Goal: Information Seeking & Learning: Learn about a topic

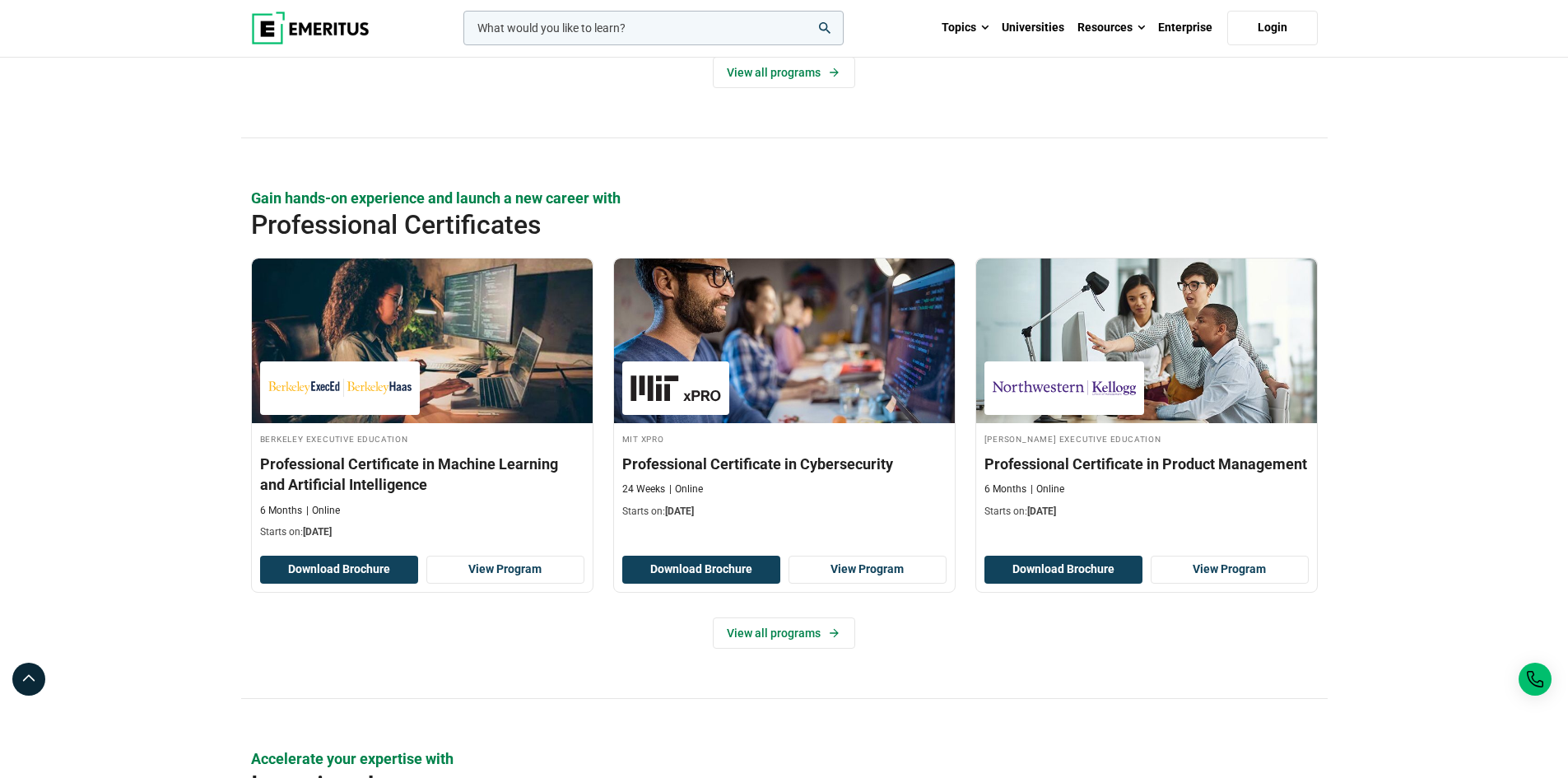
scroll to position [2140, 0]
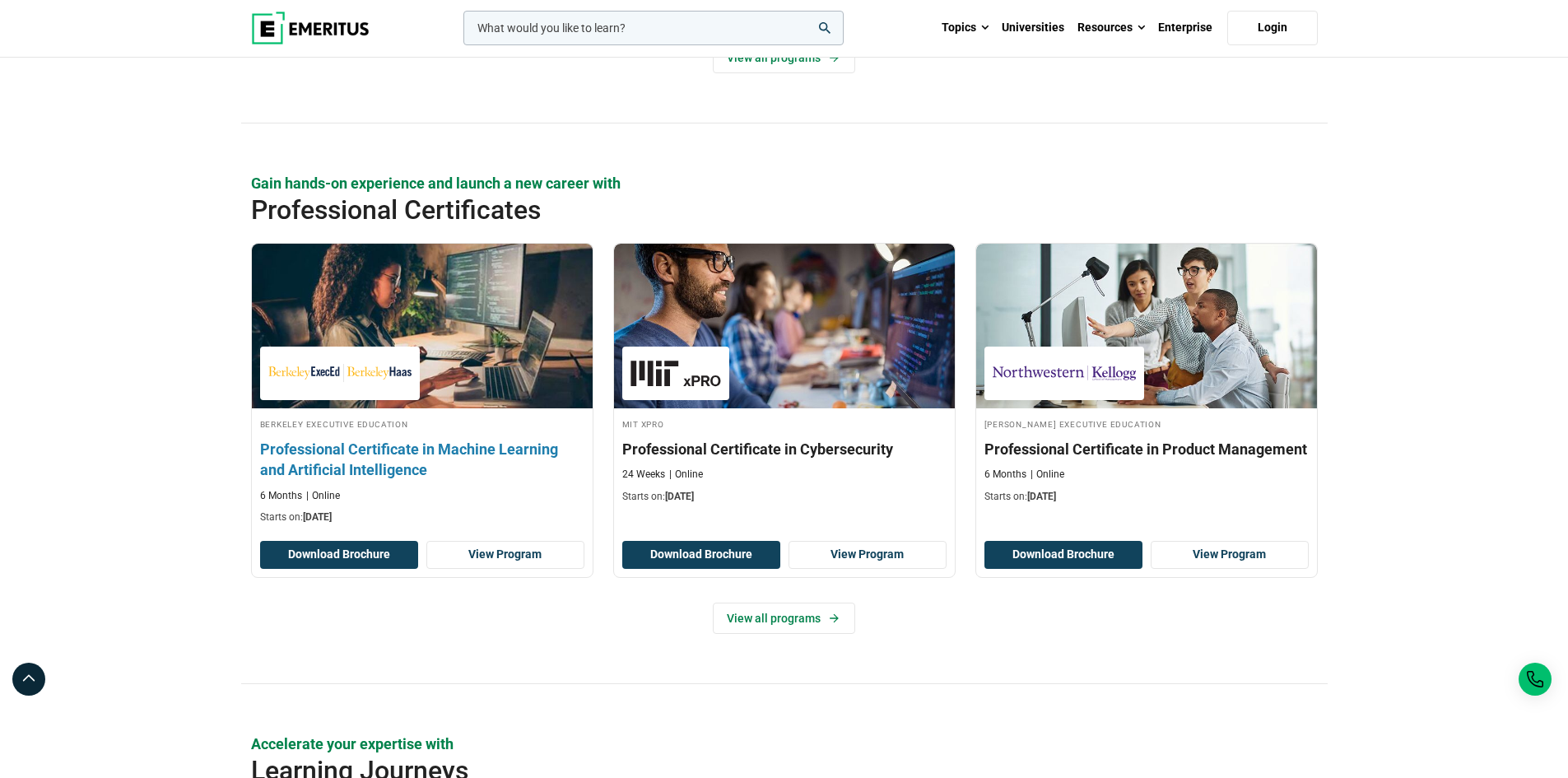
click at [437, 452] on h3 "Professional Certificate in Machine Learning and Artificial Intelligence" at bounding box center [421, 459] width 324 height 41
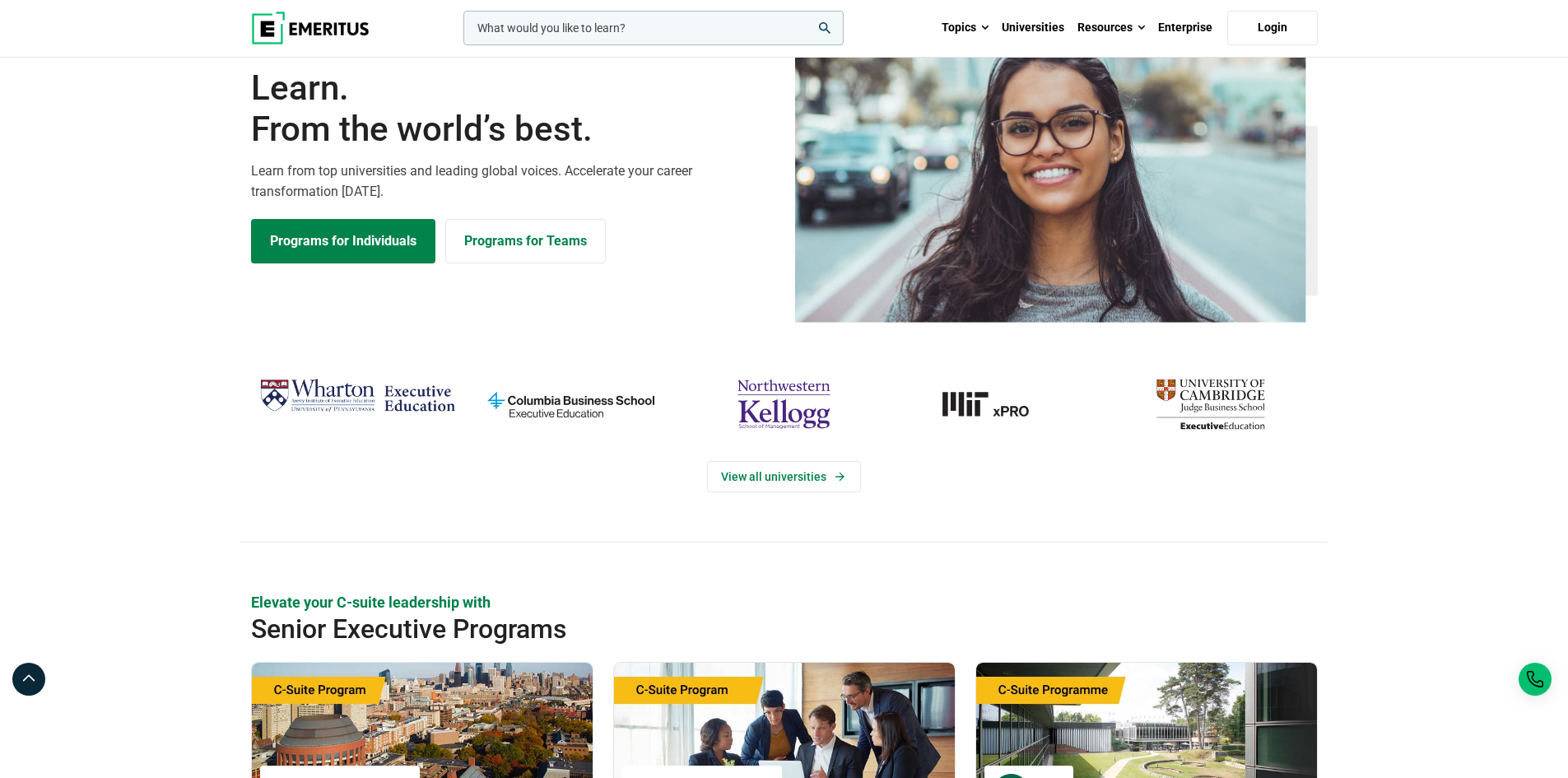
scroll to position [0, 0]
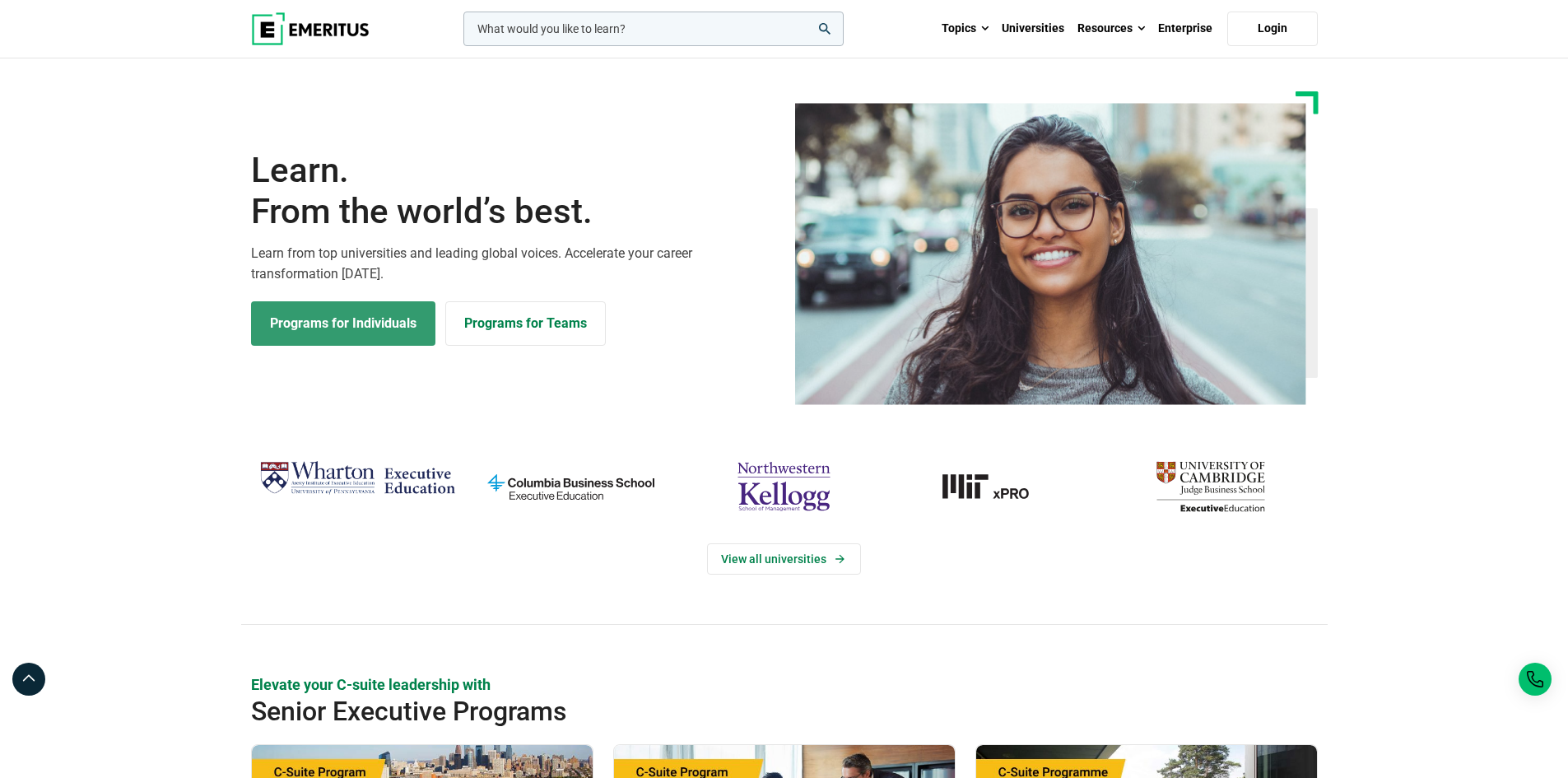
click at [372, 327] on link "Programs for Individuals" at bounding box center [343, 324] width 185 height 45
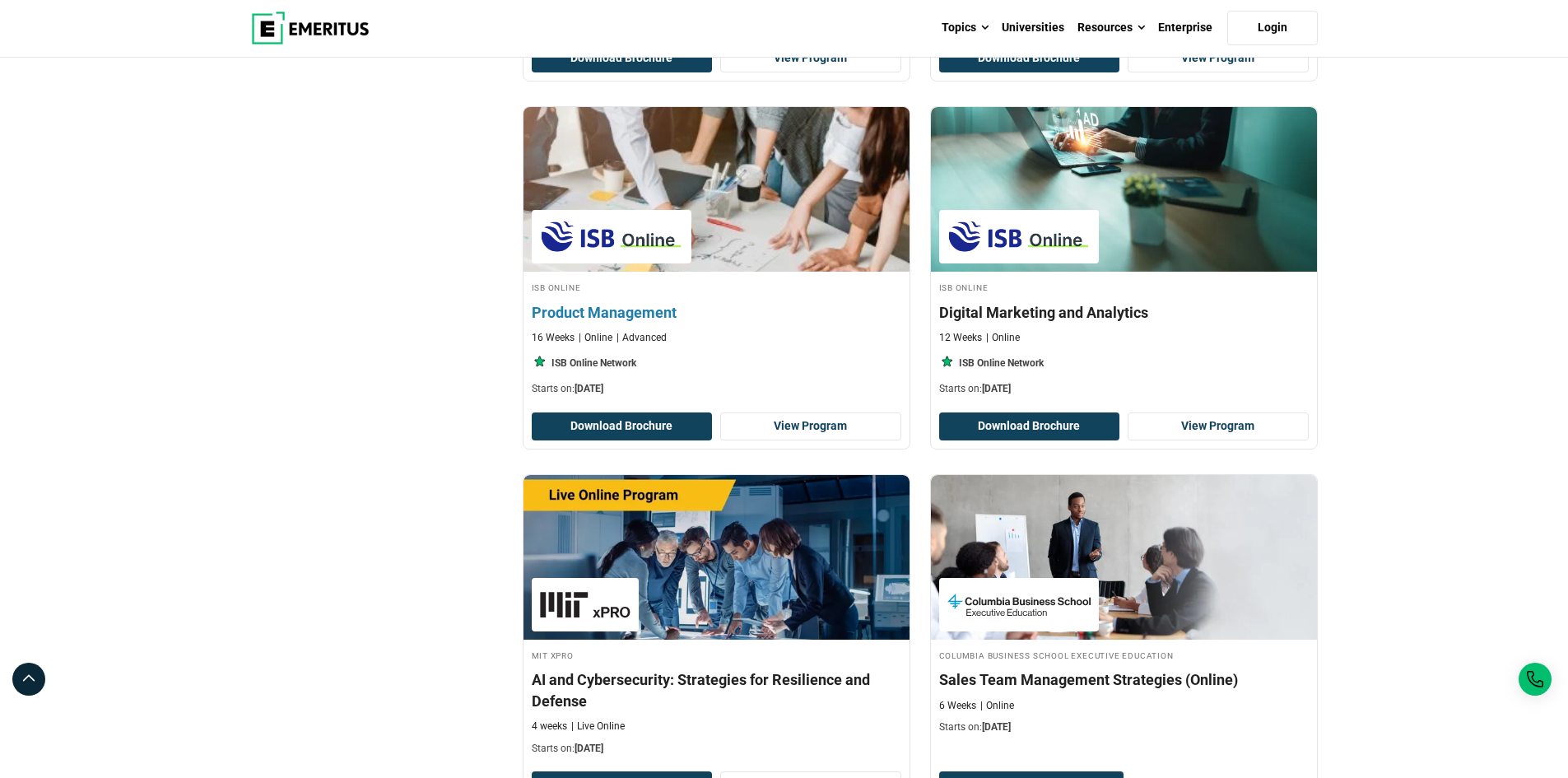
scroll to position [555, 0]
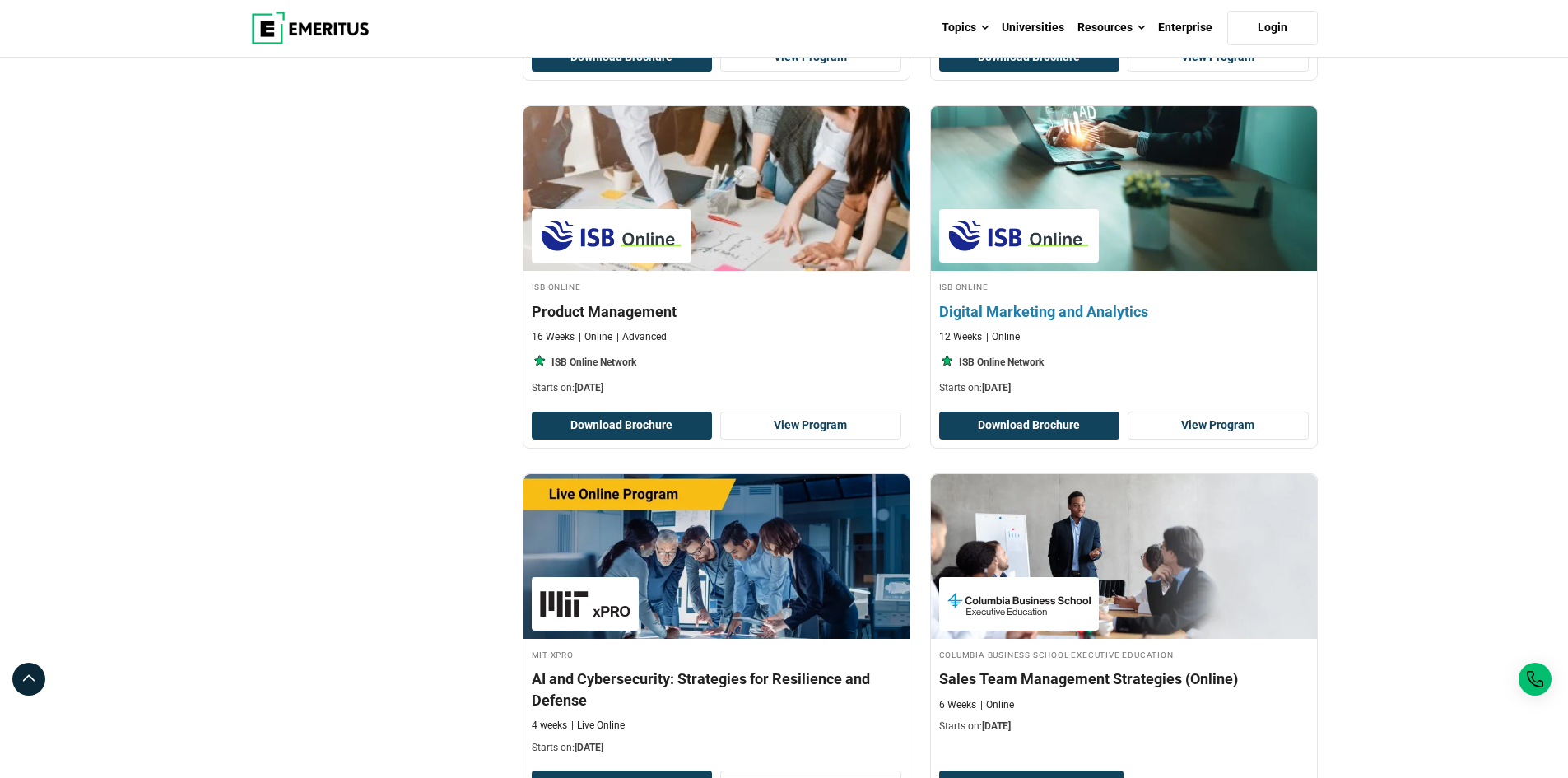
click at [1046, 309] on h4 "Digital Marketing and Analytics" at bounding box center [1124, 311] width 370 height 20
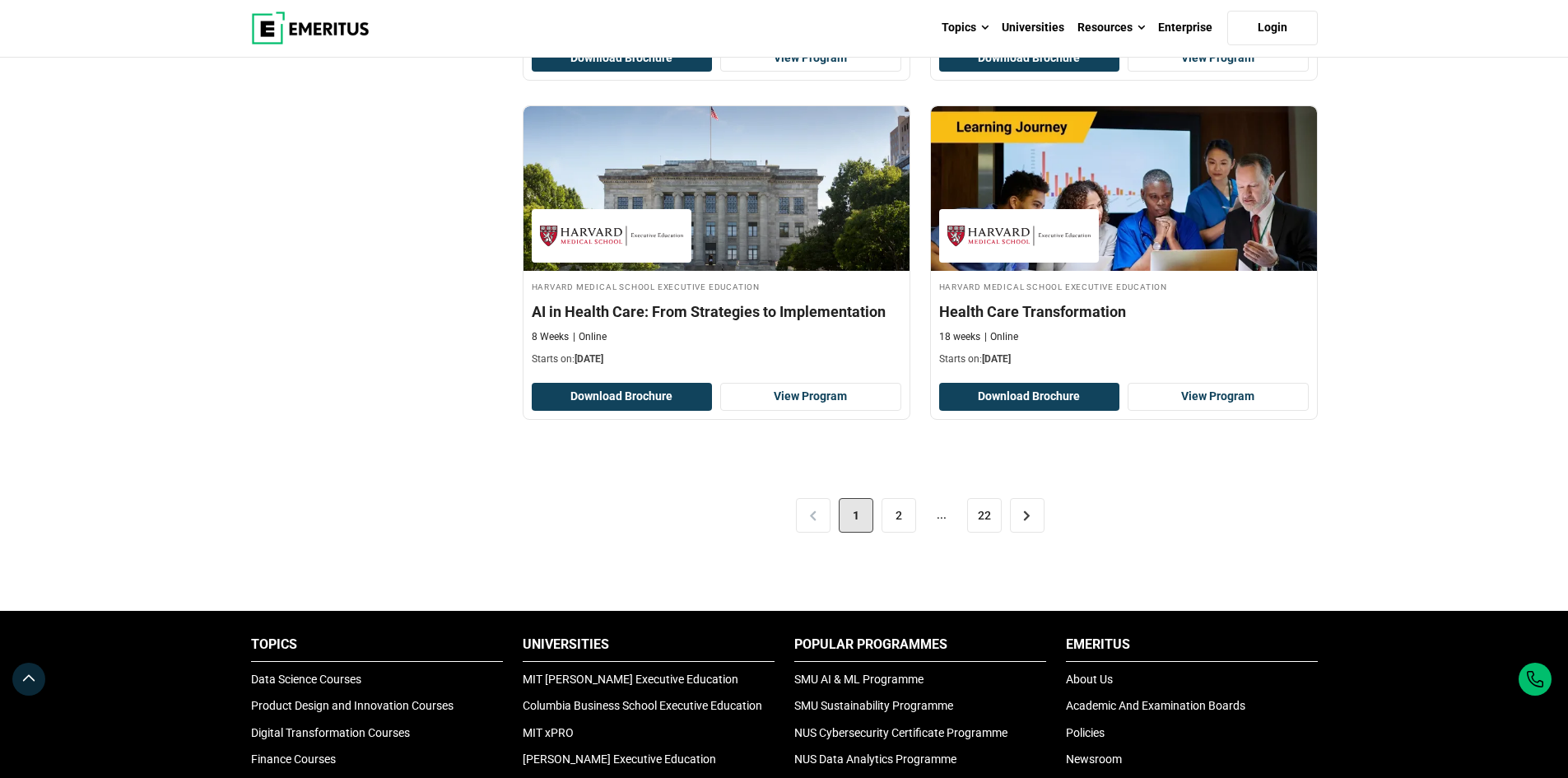
scroll to position [3436, 0]
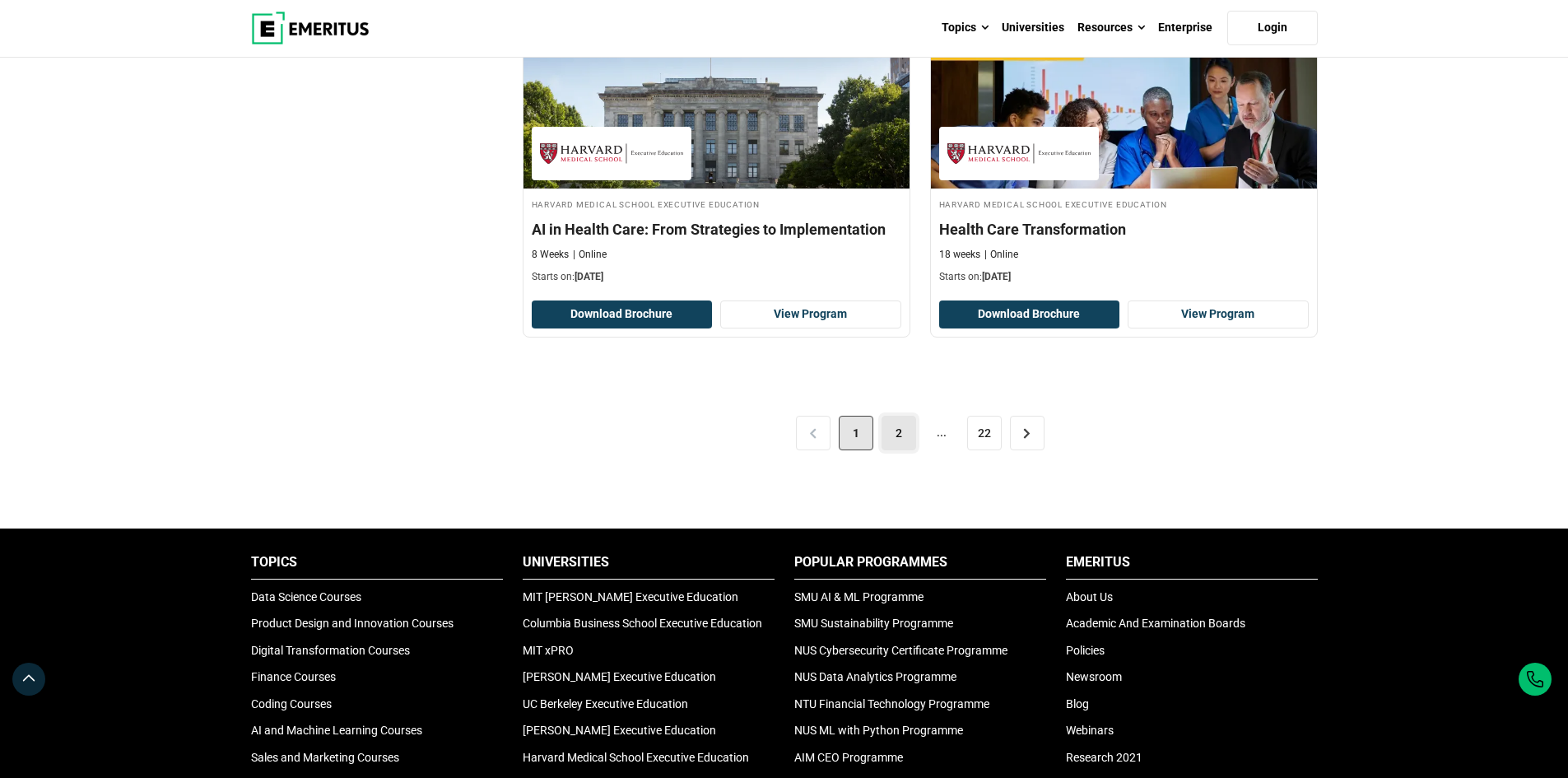
click at [905, 437] on link "2" at bounding box center [899, 433] width 35 height 35
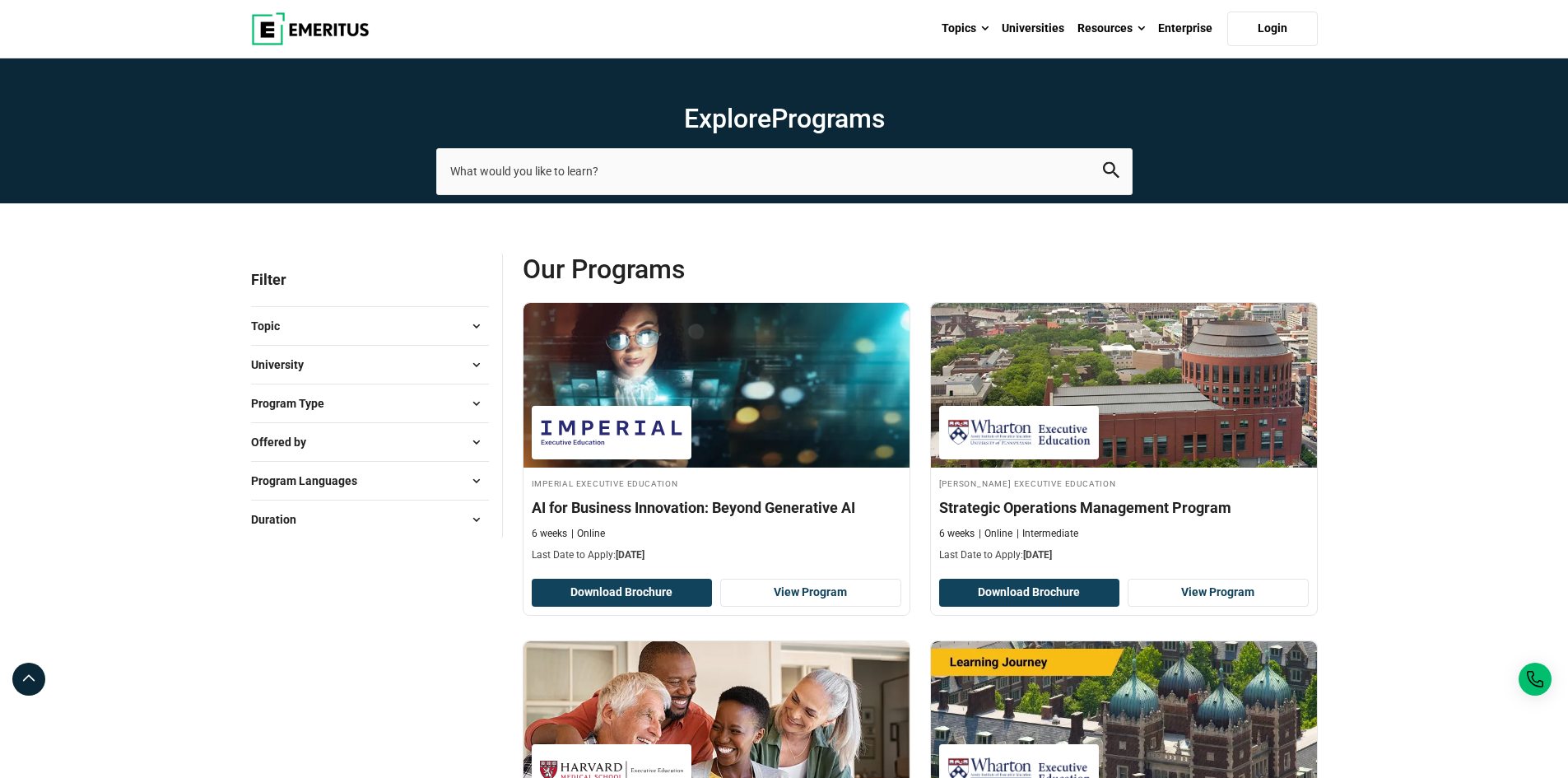
click at [412, 366] on button "University" at bounding box center [370, 364] width 238 height 24
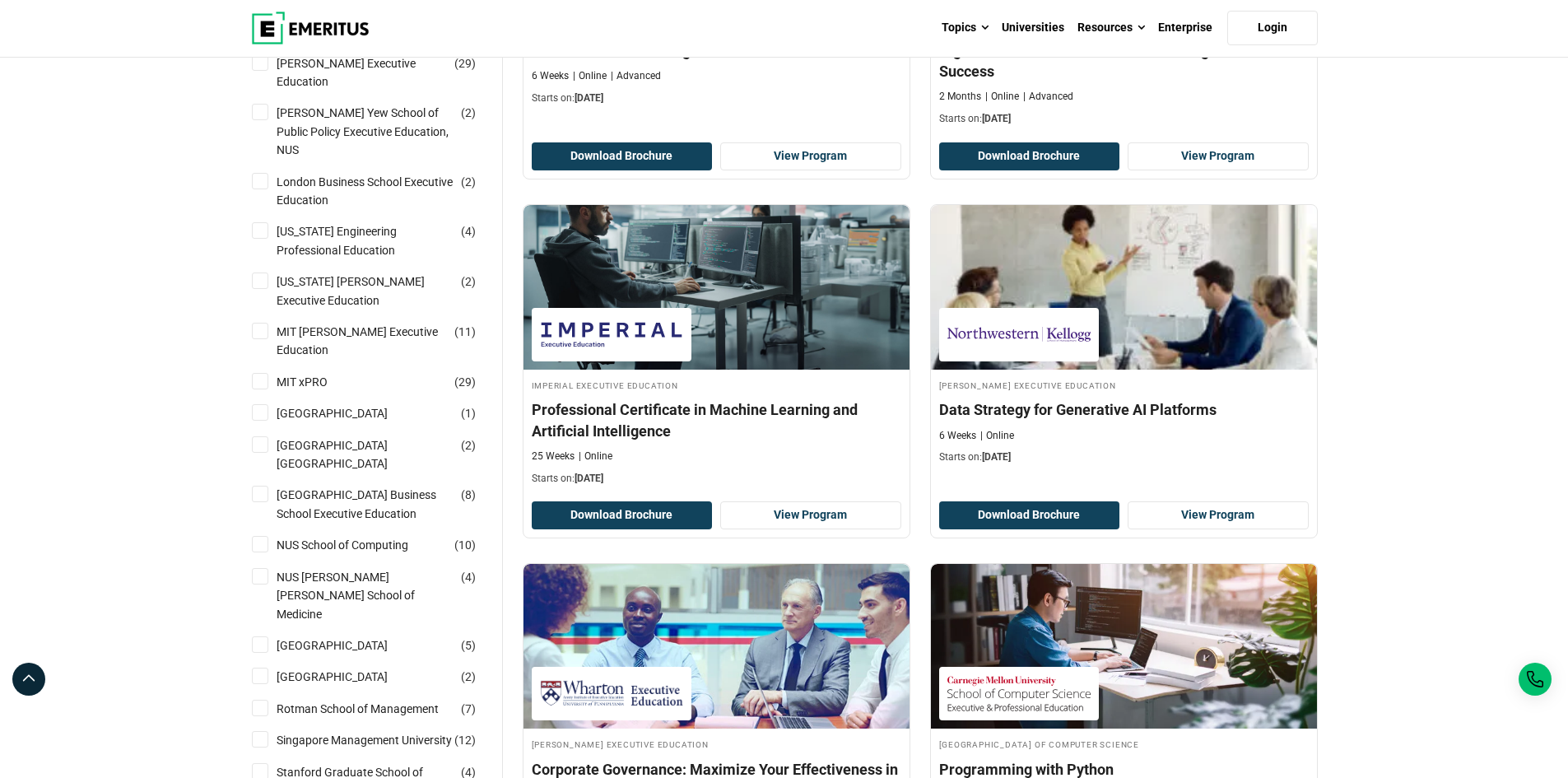
scroll to position [1234, 0]
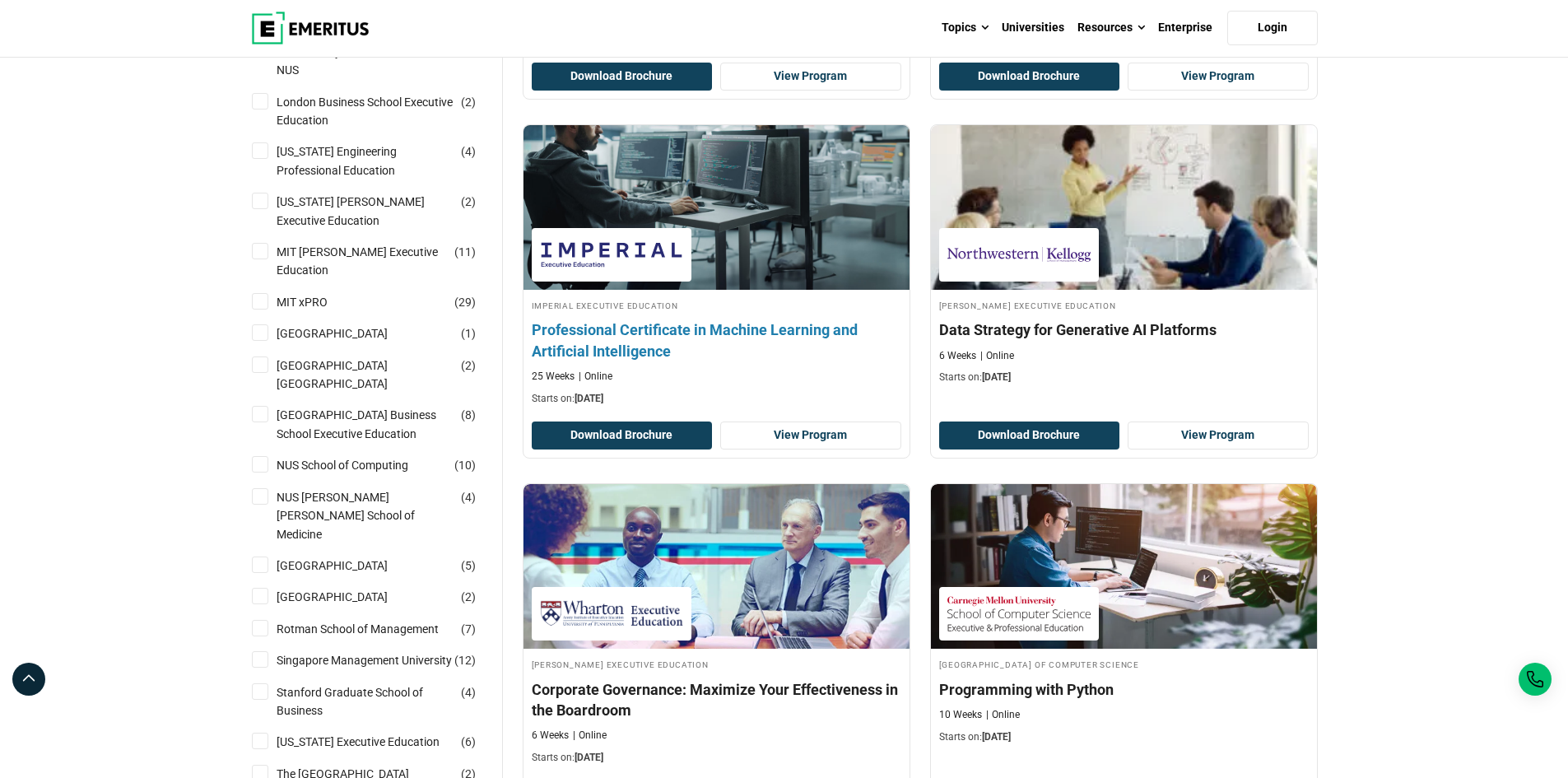
click at [607, 334] on h4 "Professional Certificate in Machine Learning and Artificial Intelligence" at bounding box center [717, 339] width 370 height 41
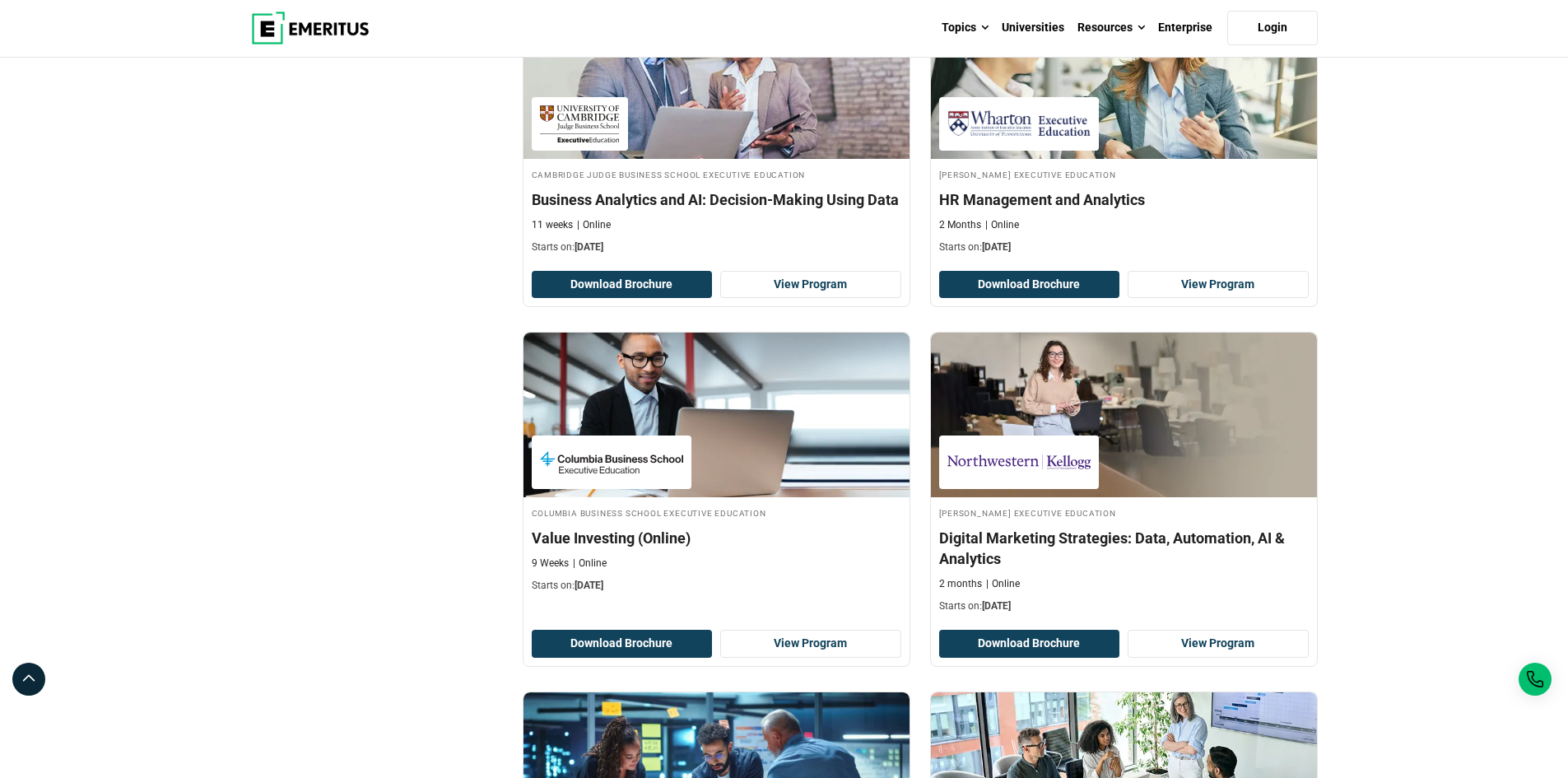
scroll to position [2798, 0]
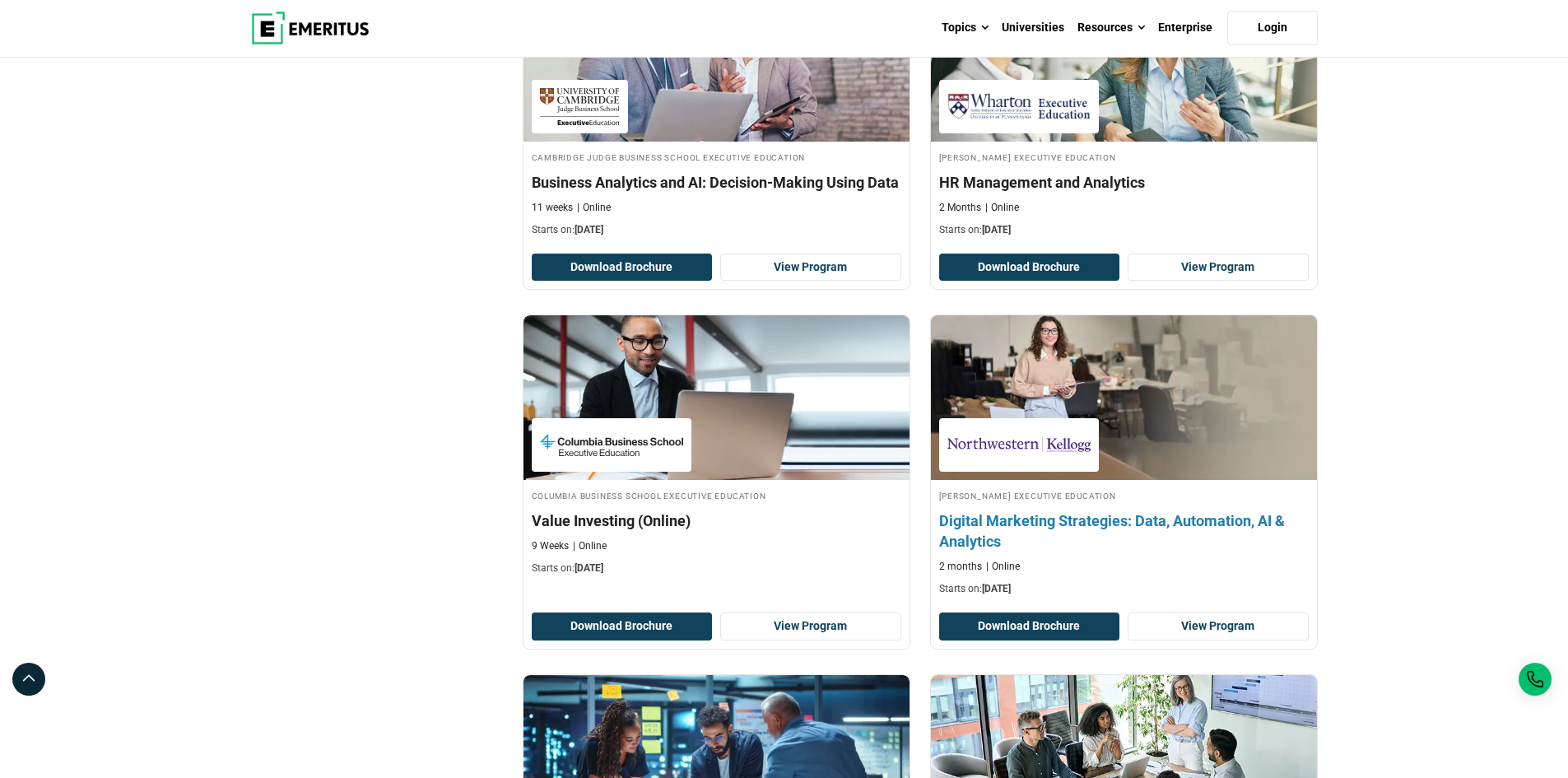
click at [1167, 522] on h4 "Digital Marketing Strategies: Data, Automation, AI & Analytics" at bounding box center [1124, 531] width 370 height 41
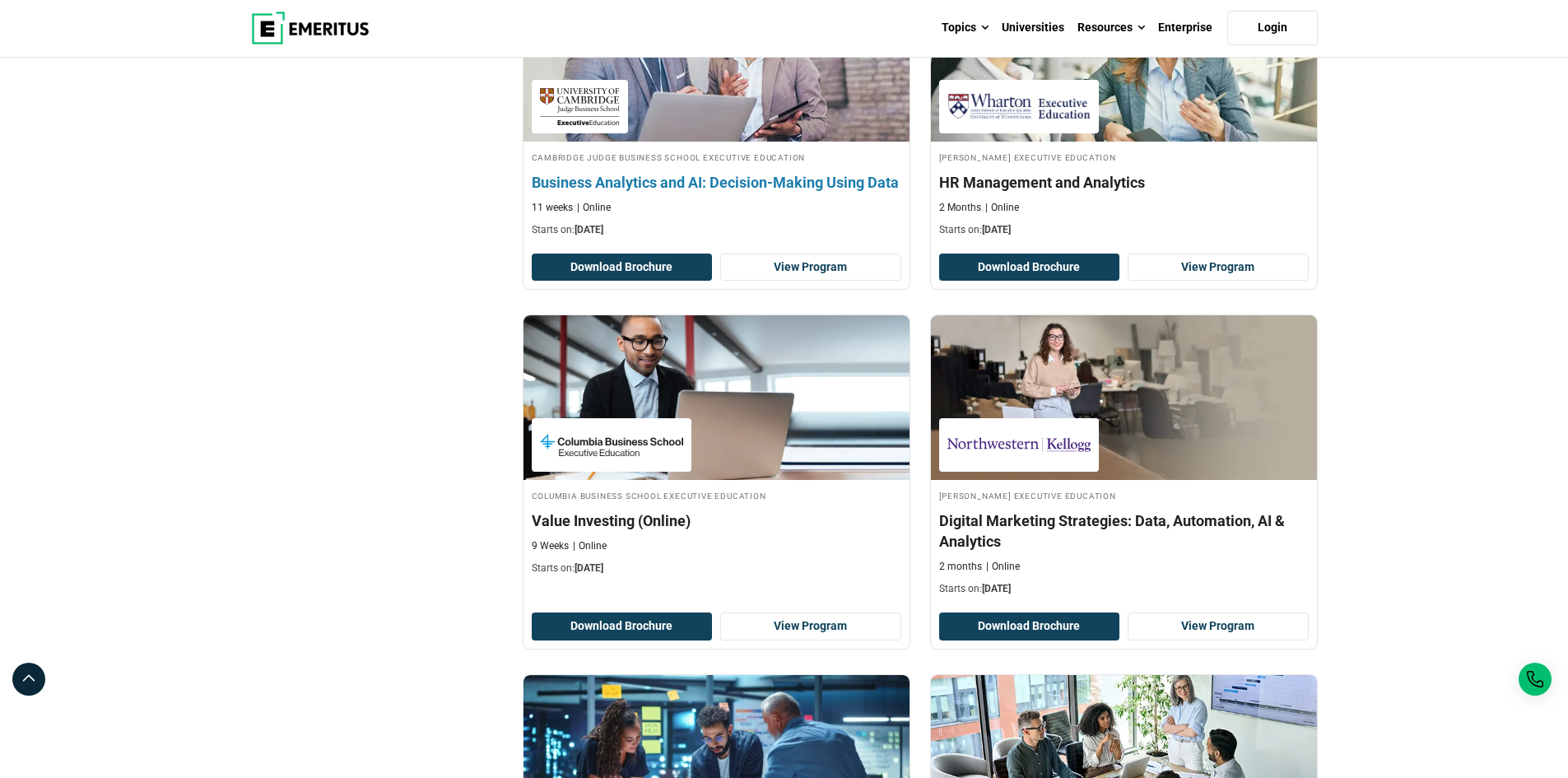
click at [796, 179] on h4 "Business Analytics and AI: Decision-Making Using Data" at bounding box center [717, 182] width 370 height 20
